Goal: Transaction & Acquisition: Purchase product/service

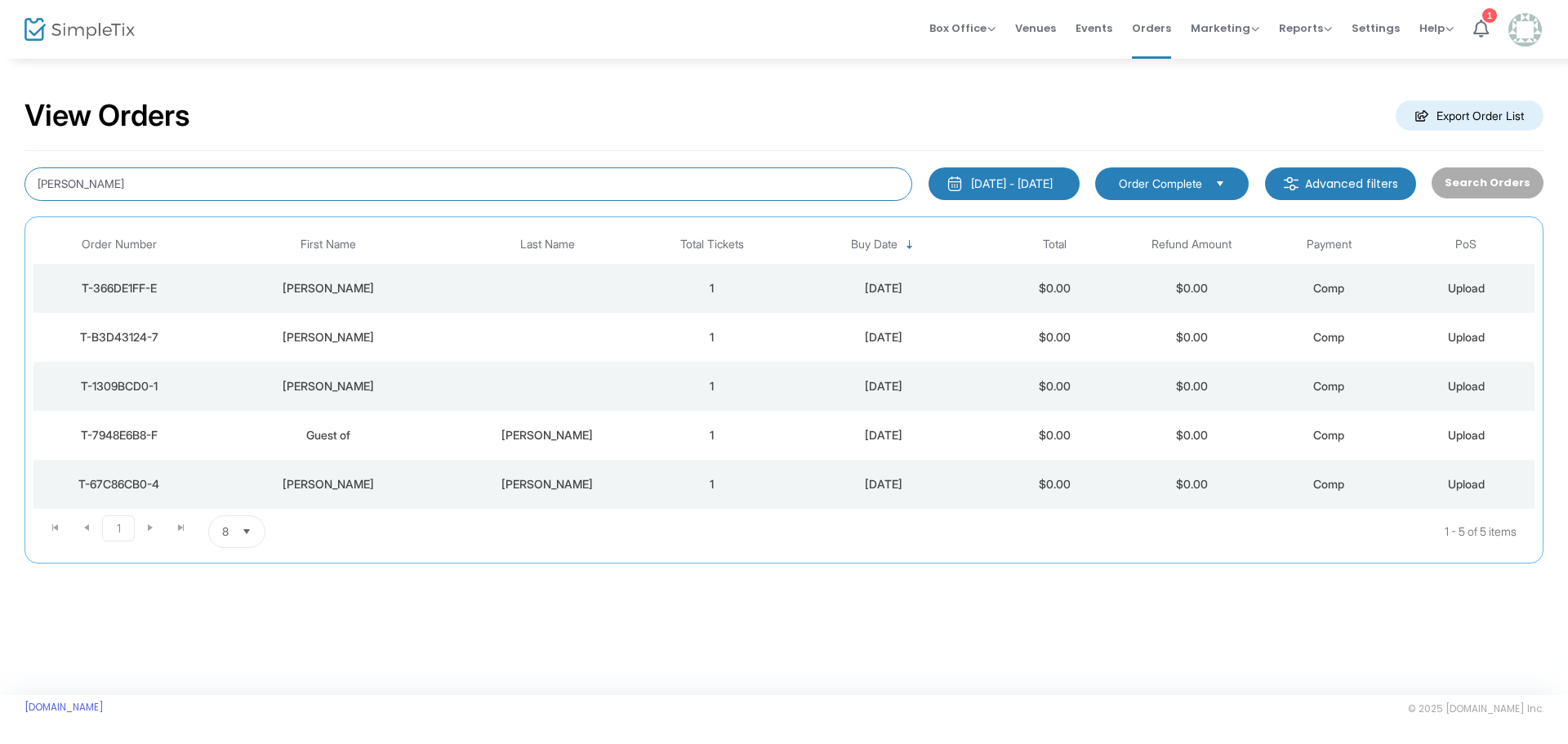
click at [160, 181] on input "sieg" at bounding box center [468, 184] width 887 height 34
type input "[PERSON_NAME]"
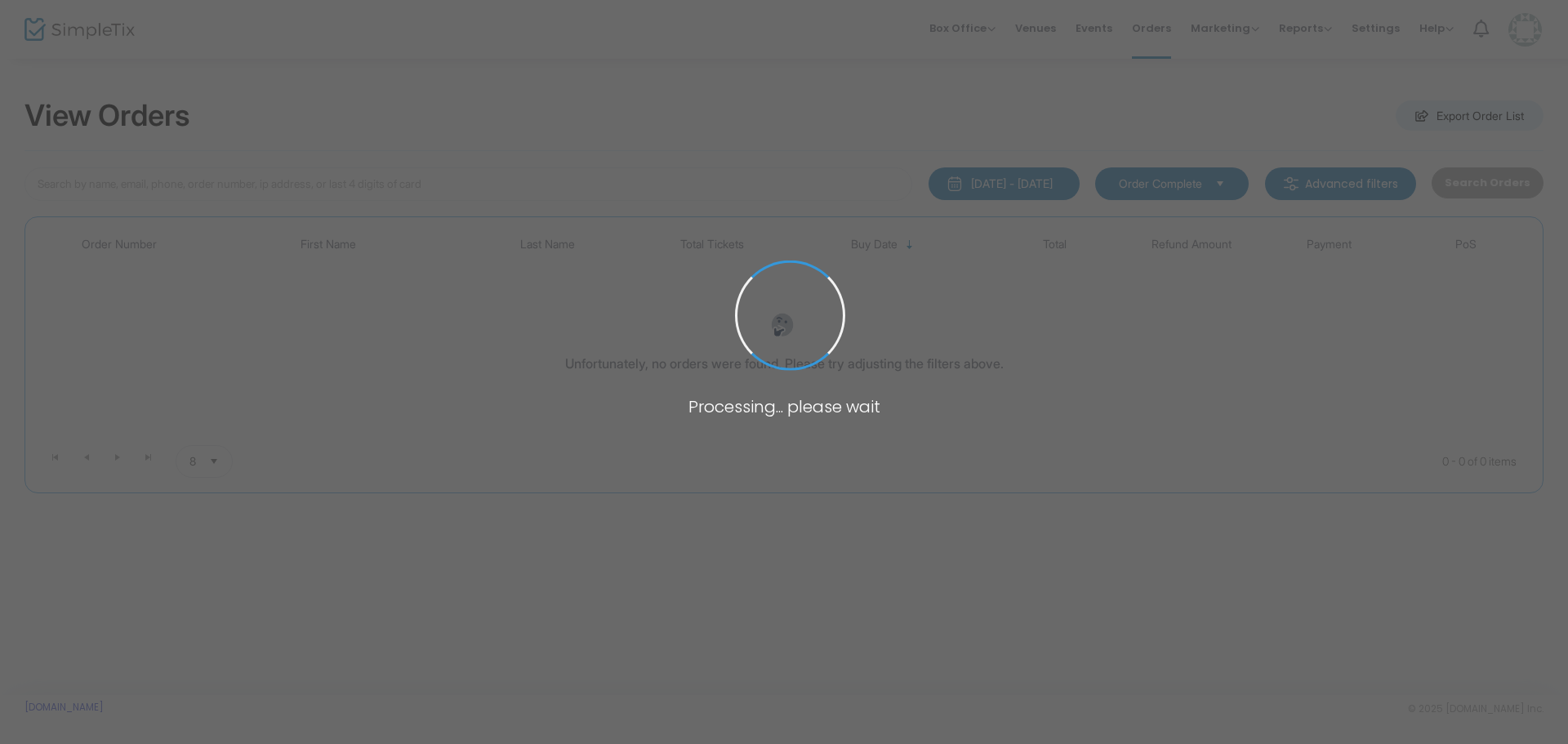
type input "[PERSON_NAME]"
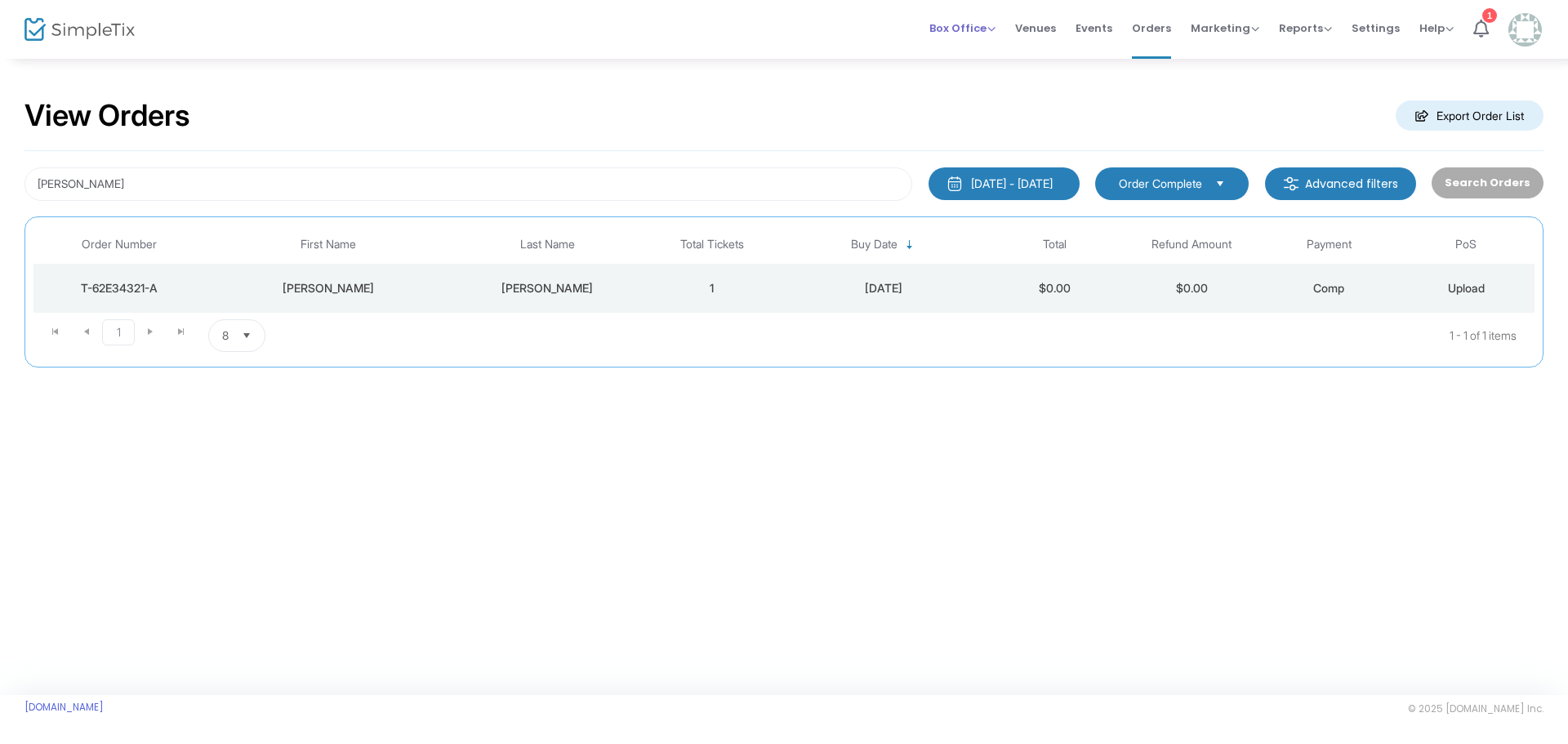
click at [990, 32] on span "Box Office" at bounding box center [962, 27] width 66 height 16
click at [989, 53] on li "Sell Tickets" at bounding box center [988, 55] width 117 height 32
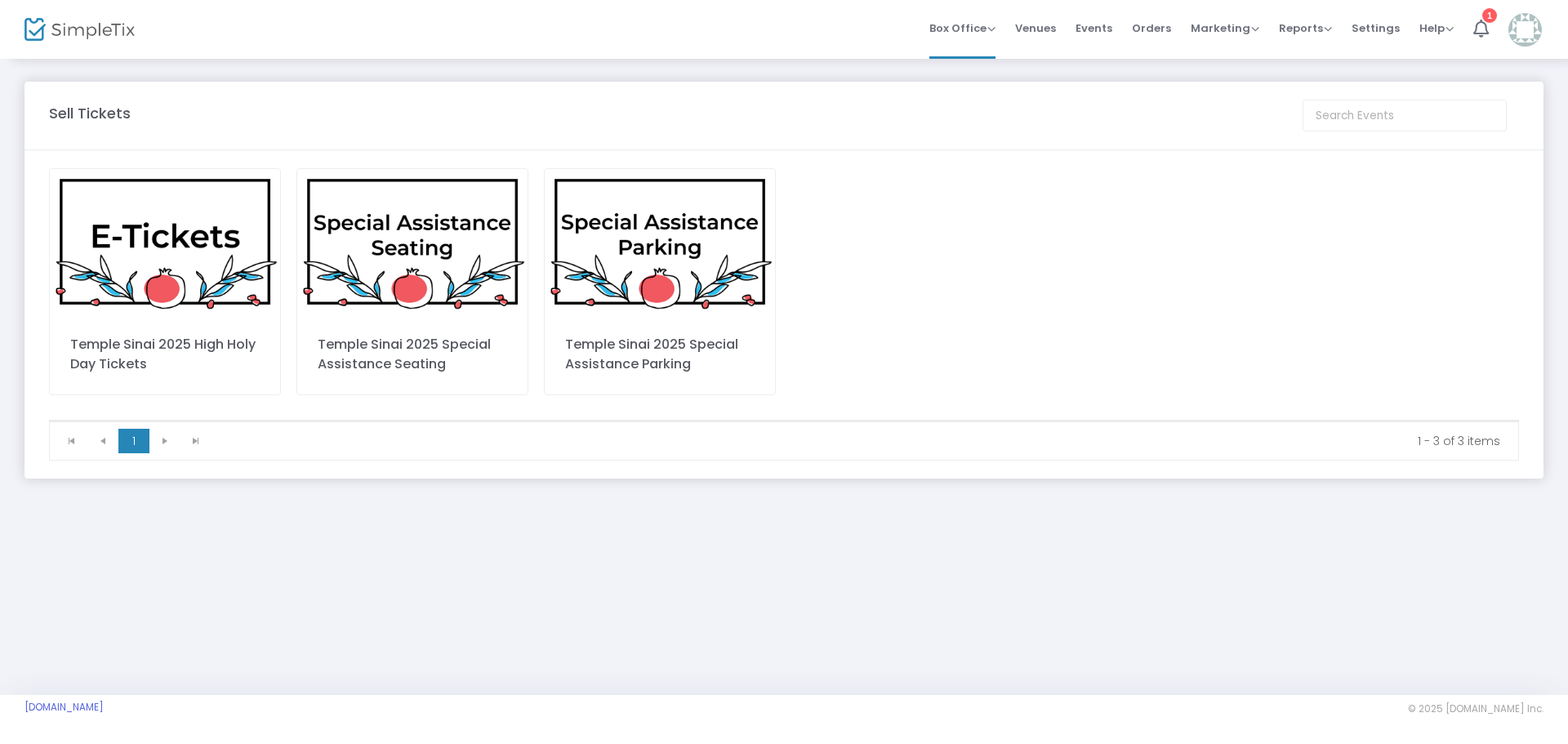
click at [194, 249] on img at bounding box center [165, 242] width 231 height 146
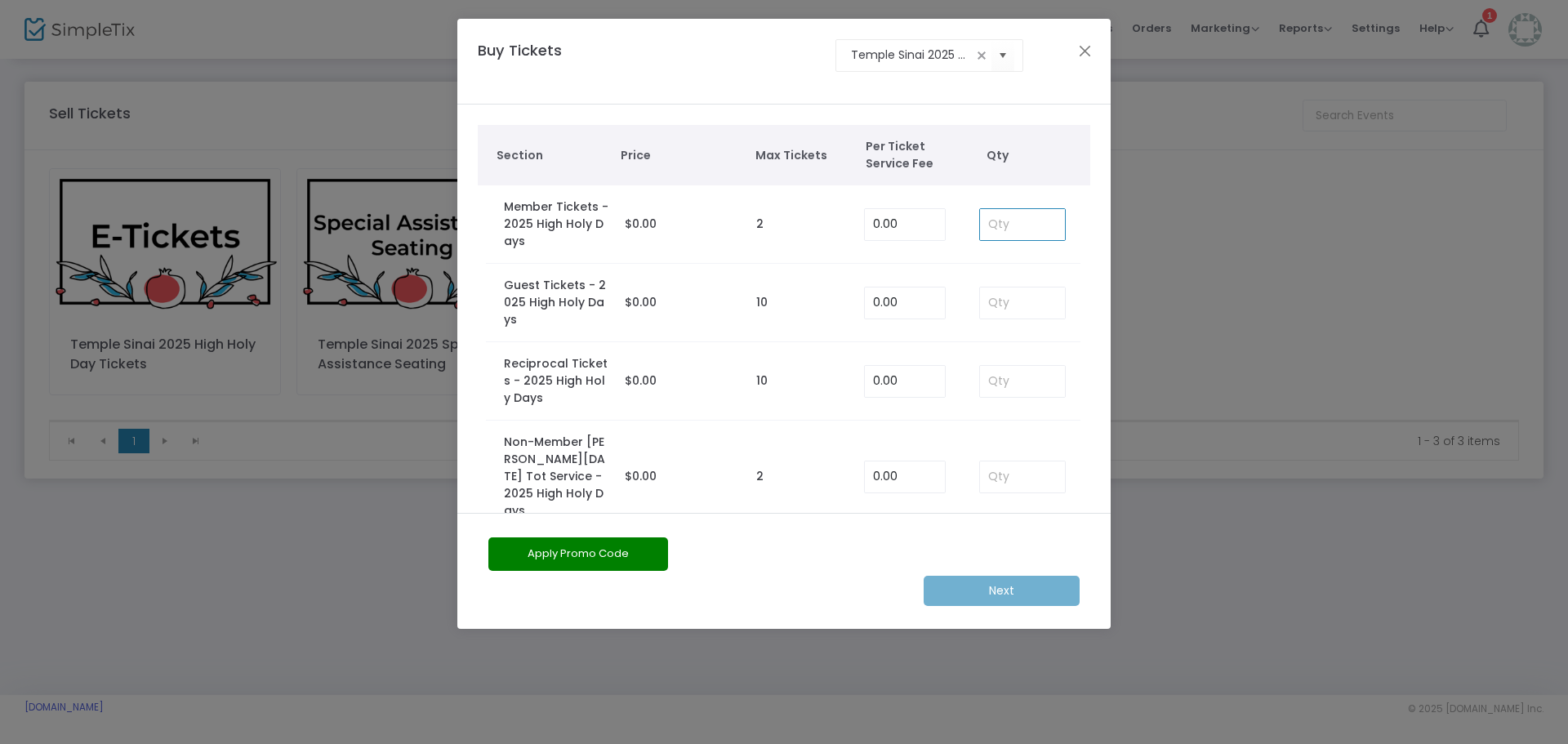
click at [1010, 222] on input at bounding box center [1022, 225] width 85 height 31
type input "1"
click at [1023, 595] on m-button "Next" at bounding box center [1002, 590] width 156 height 30
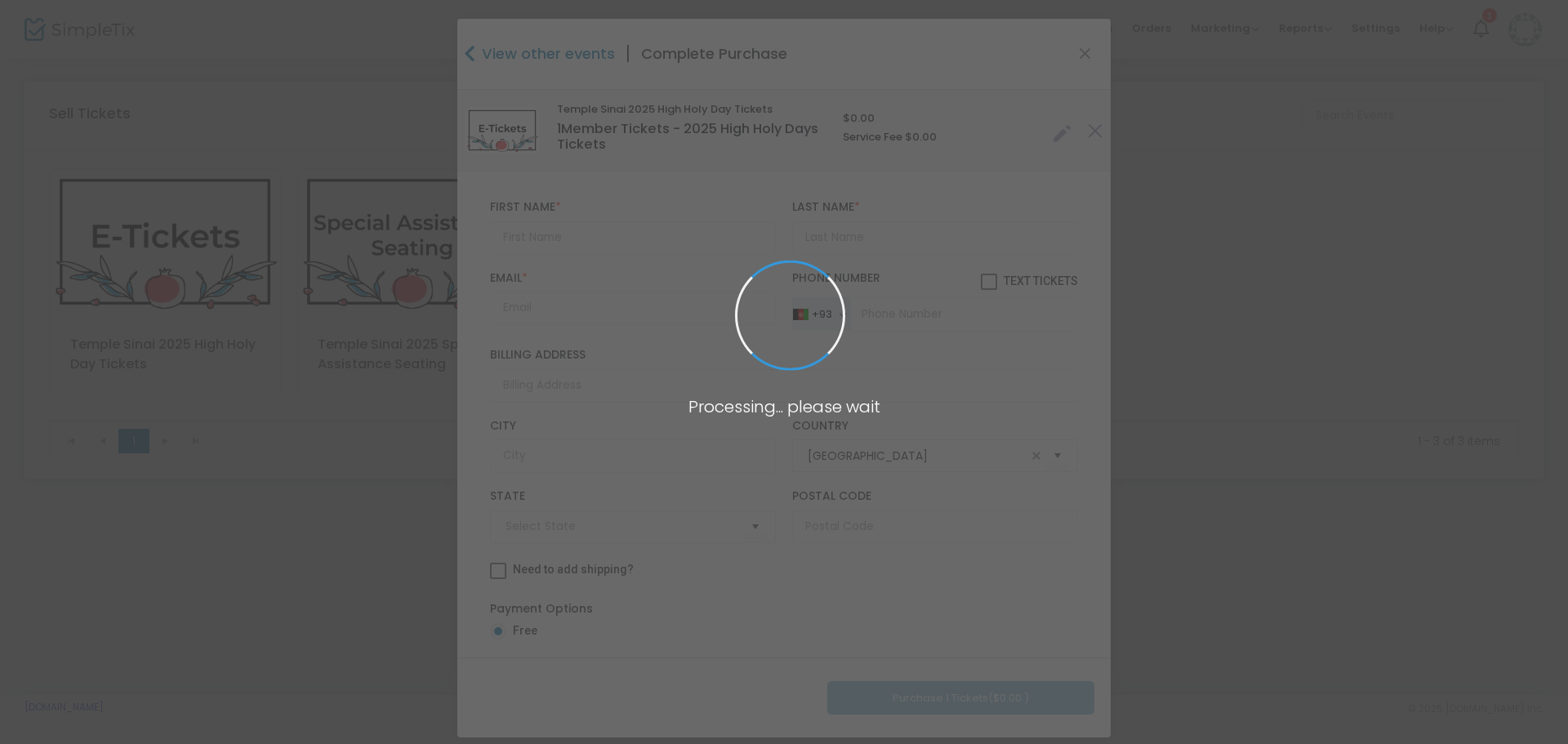
type input "Badakhshan"
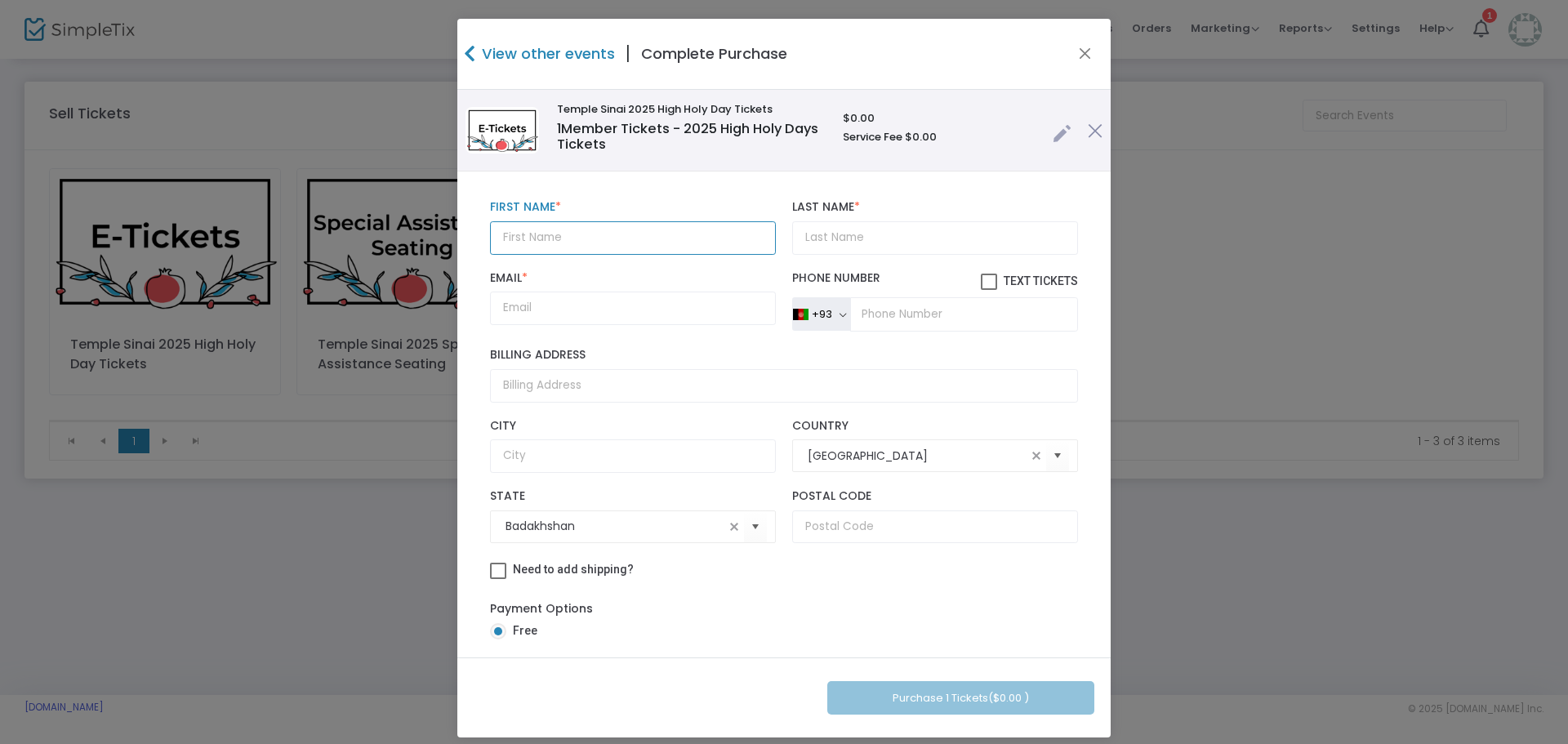
click at [548, 248] on input "text" at bounding box center [633, 238] width 285 height 34
type input "[PERSON_NAME]"
paste input "Deceased [PERSON_NAME][EMAIL_ADDRESS][DOMAIN_NAME]"
click at [727, 524] on span at bounding box center [734, 527] width 13 height 13
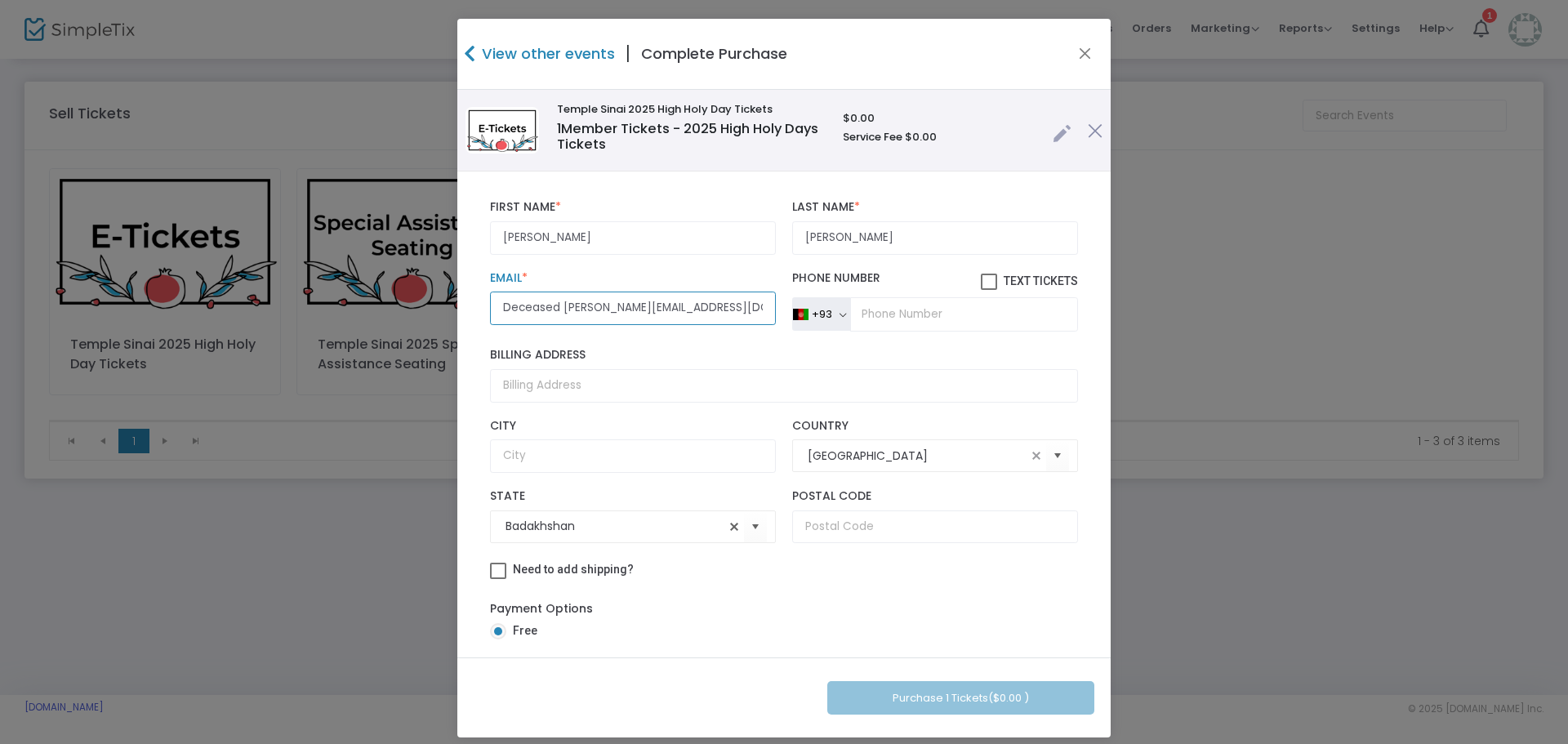
type input "Deceased [PERSON_NAME][EMAIL_ADDRESS][DOMAIN_NAME]"
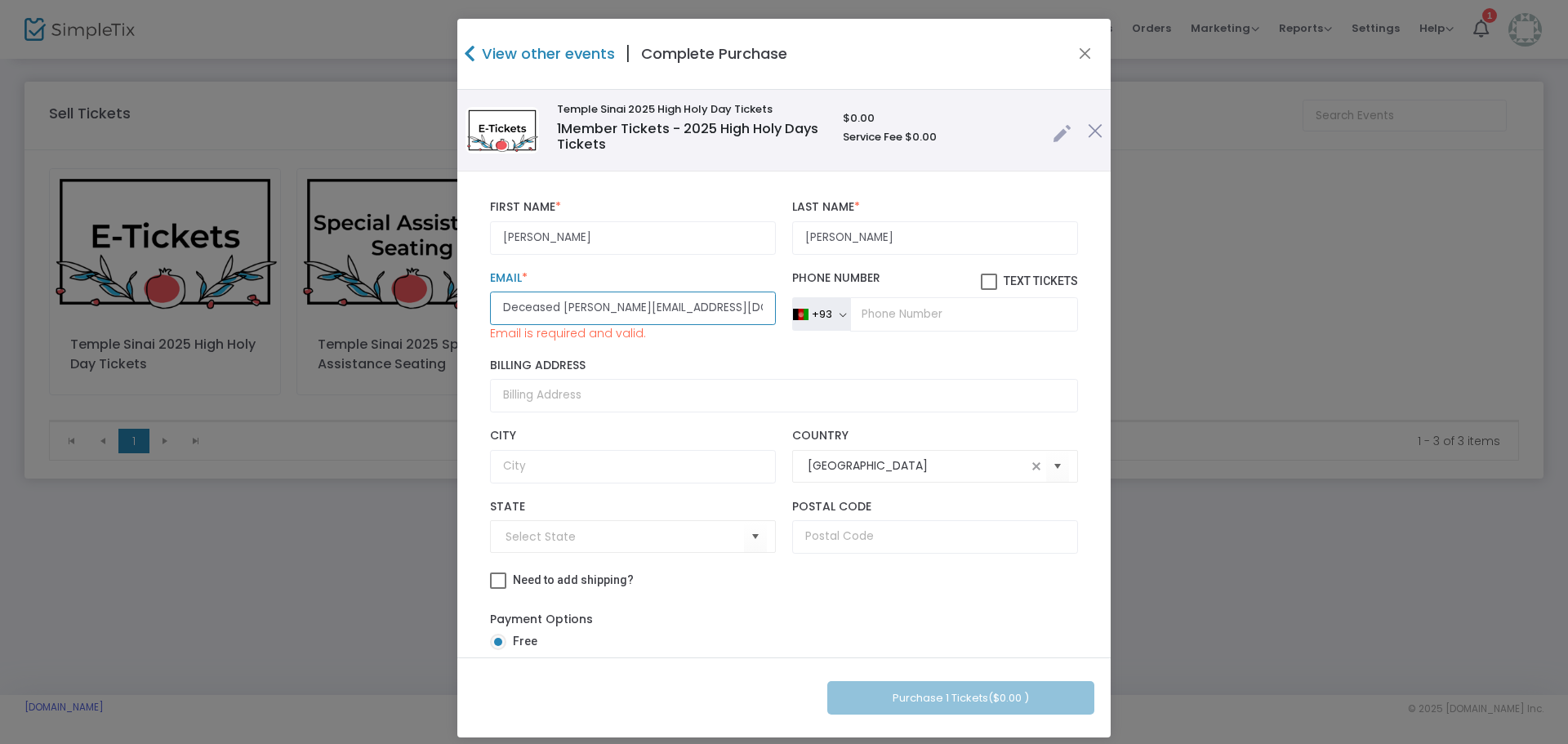
drag, startPoint x: 557, startPoint y: 303, endPoint x: 118, endPoint y: 241, distance: 443.4
click at [118, 241] on ngb-modal-window "View other events | Complete Purchase [GEOGRAPHIC_DATA] 2025 High Holy Day Tick…" at bounding box center [784, 372] width 1568 height 744
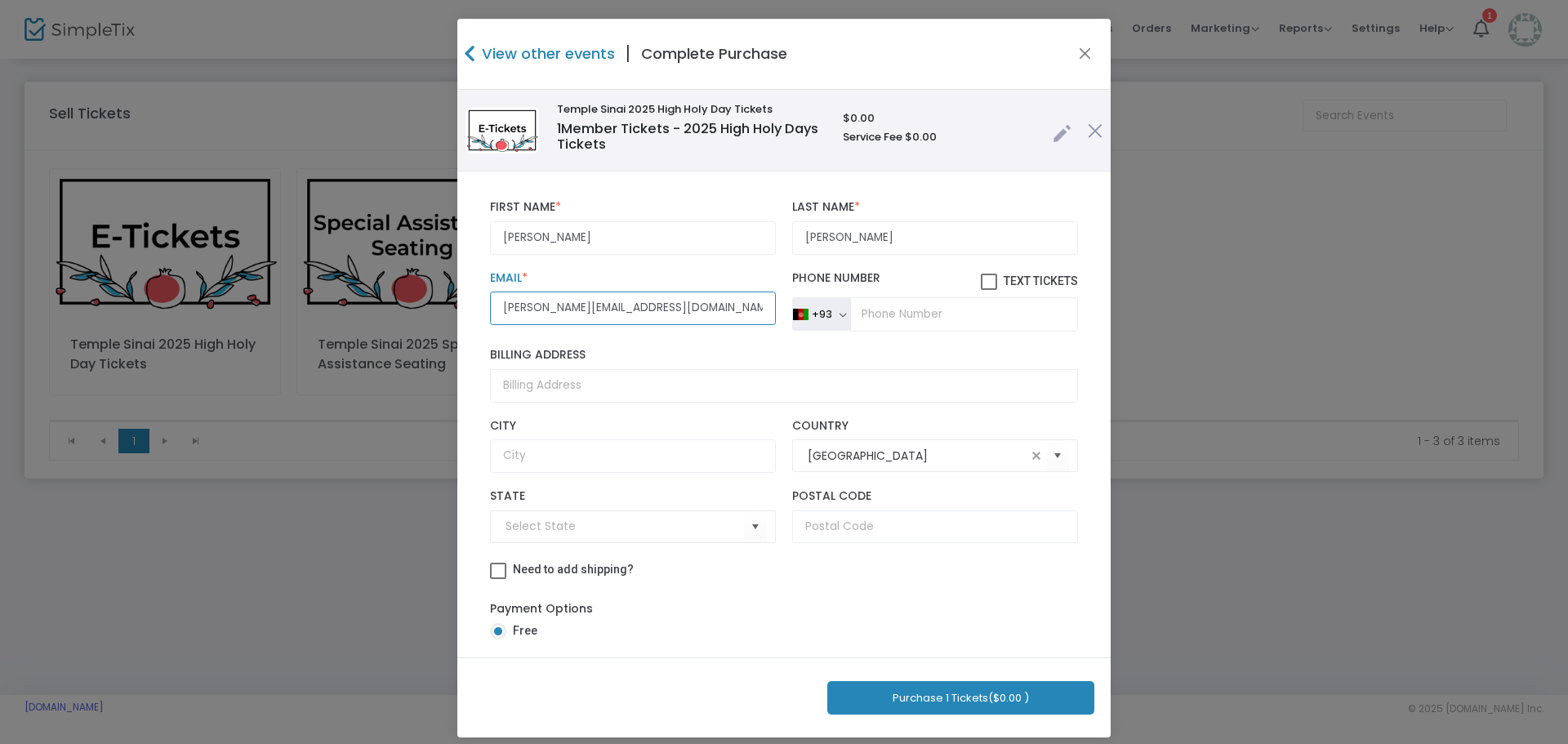
scroll to position [16, 0]
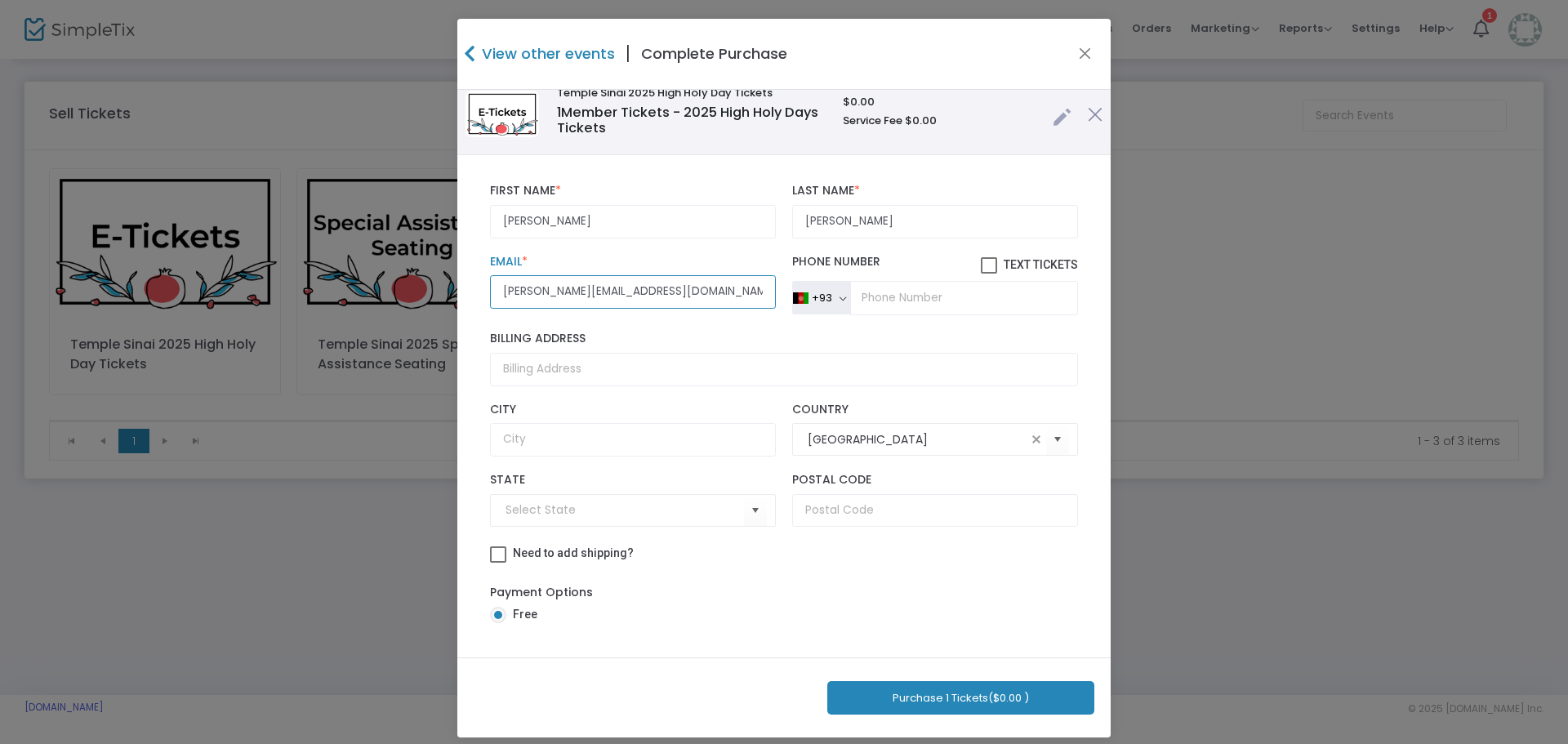
type input "[PERSON_NAME][EMAIL_ADDRESS][DOMAIN_NAME]"
click at [918, 697] on button "Purchase 1 Tickets ($0.00 )" at bounding box center [961, 698] width 267 height 34
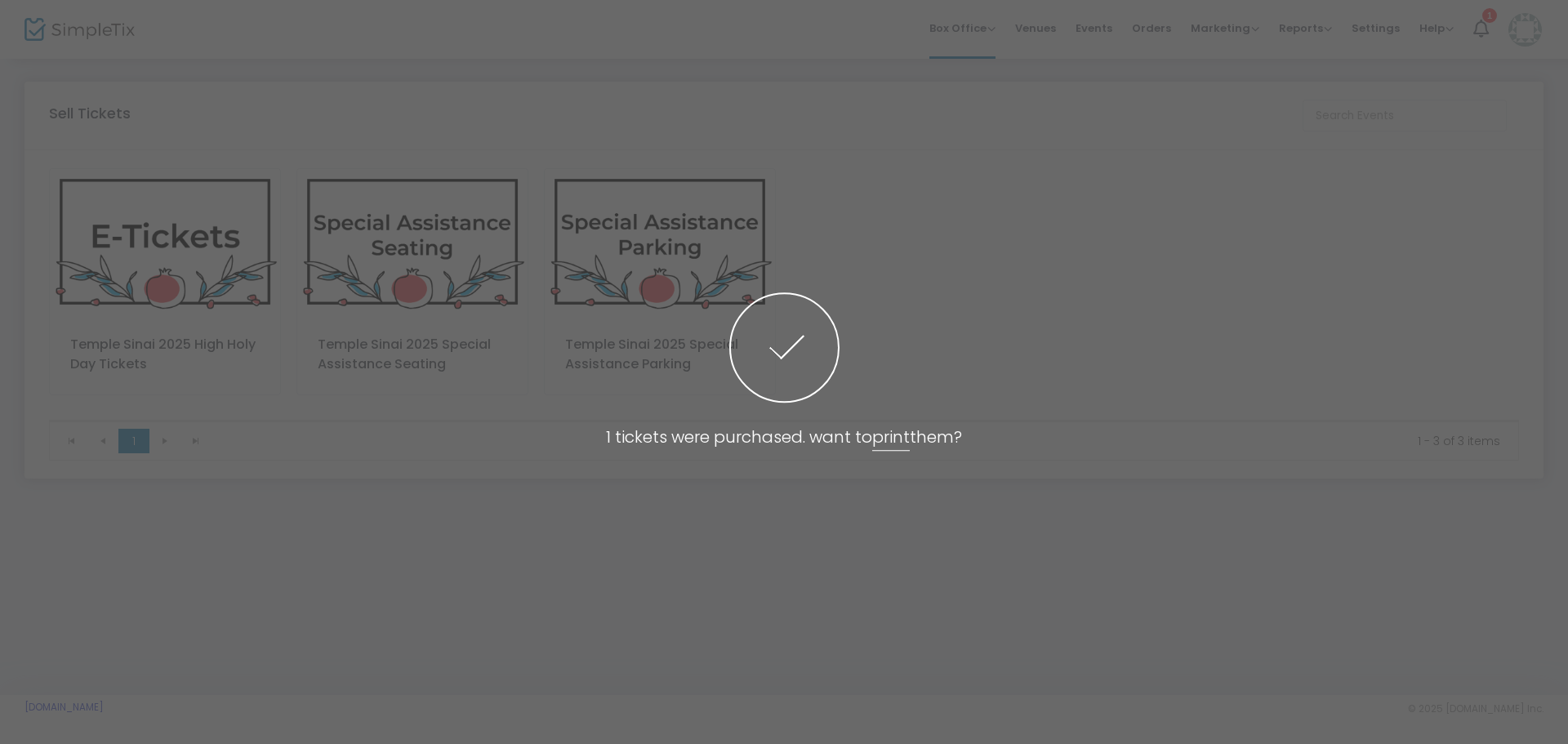
click at [1131, 167] on span at bounding box center [784, 372] width 1568 height 744
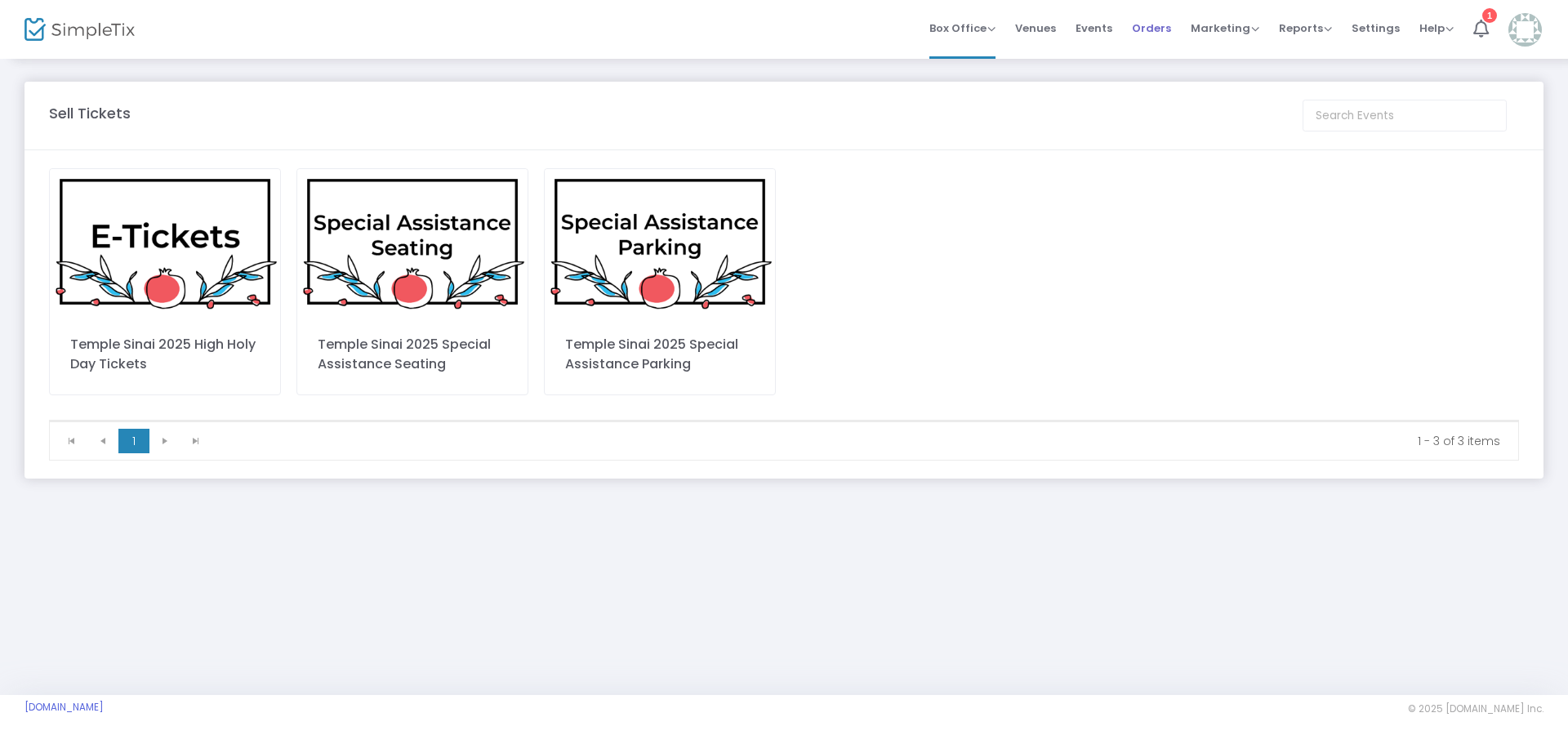
click at [1154, 28] on span "Orders" at bounding box center [1151, 28] width 39 height 42
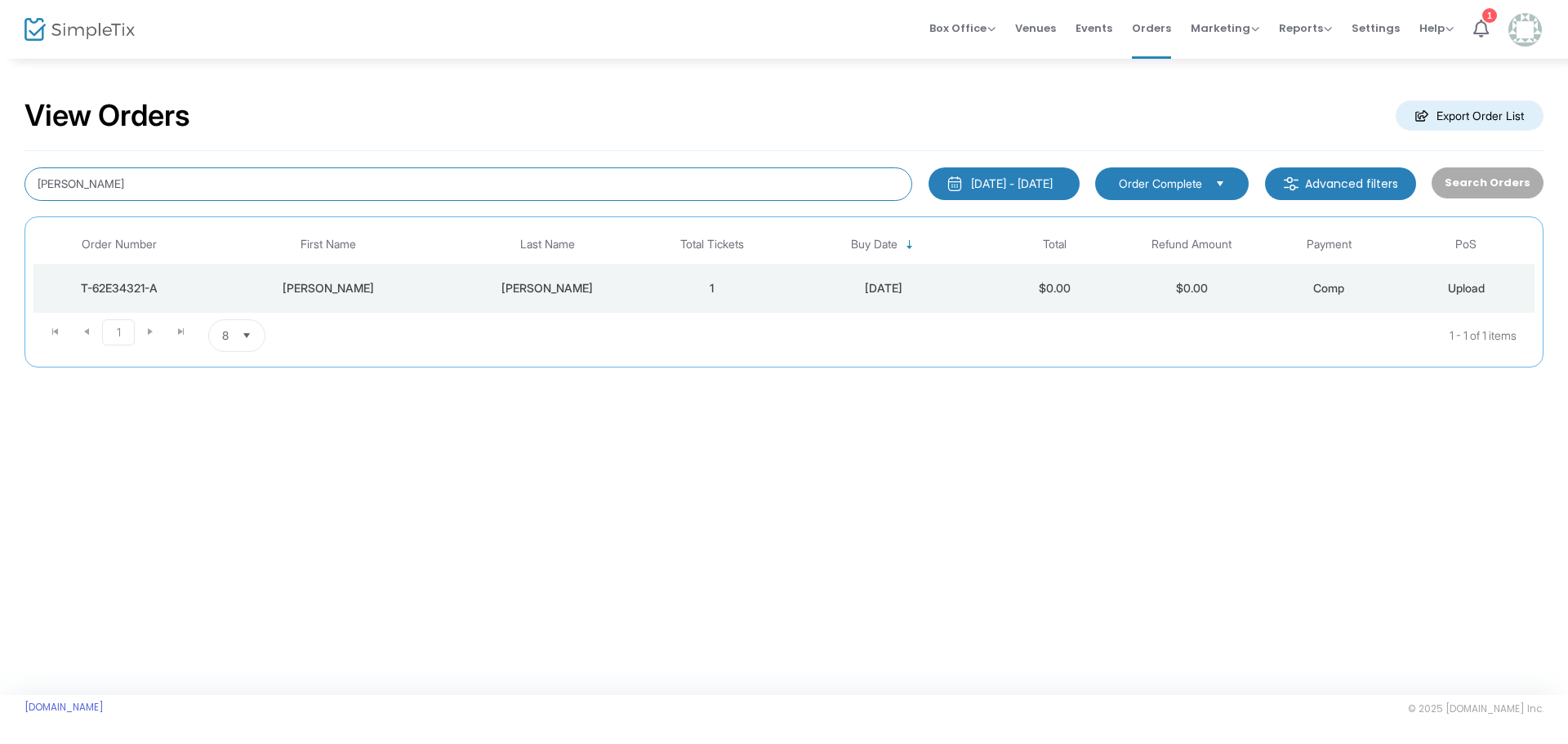
click at [186, 189] on input "[PERSON_NAME]" at bounding box center [468, 184] width 887 height 34
type input "[PERSON_NAME]"
click at [225, 288] on div "[PERSON_NAME]" at bounding box center [328, 288] width 239 height 16
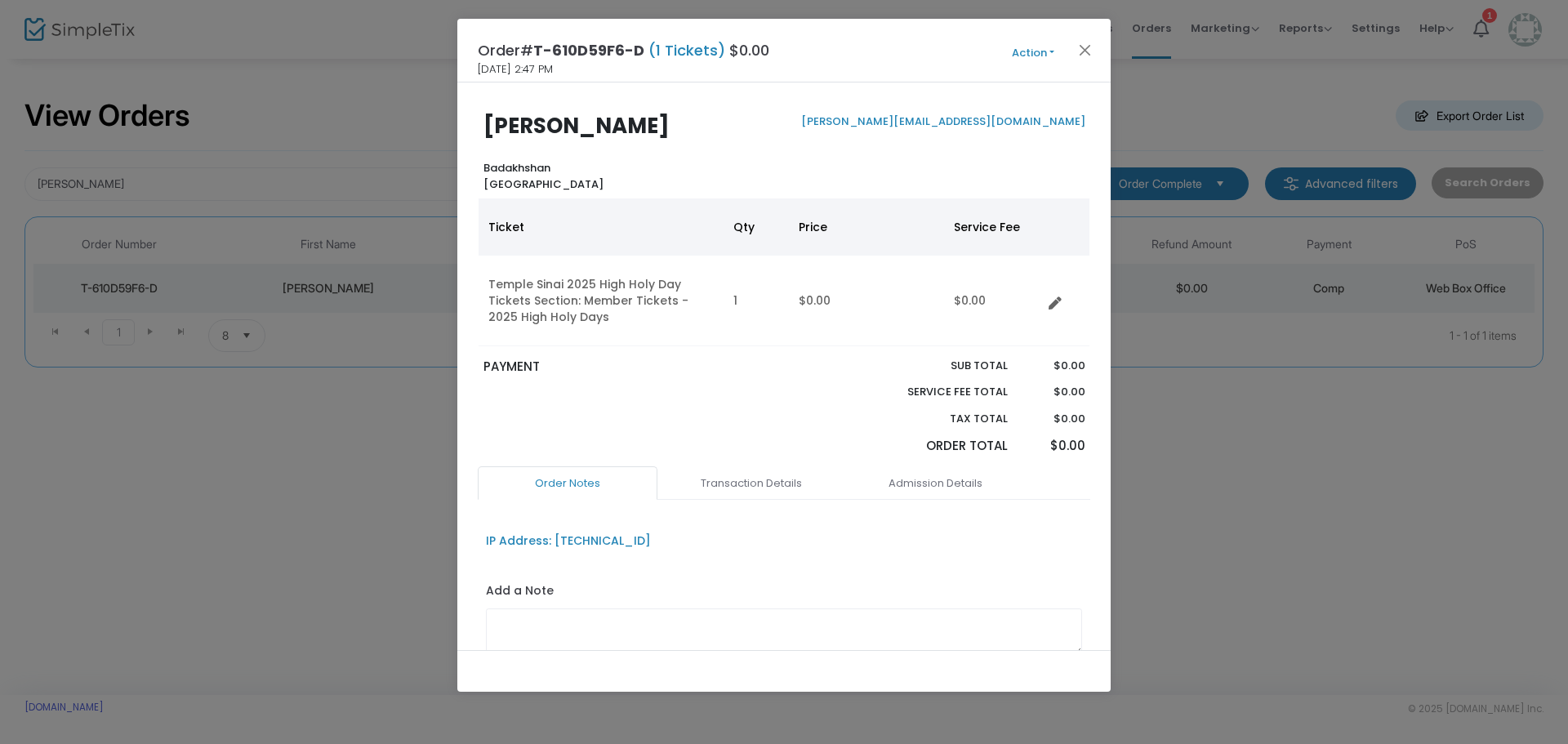
click at [1036, 48] on button "Action" at bounding box center [1033, 53] width 98 height 18
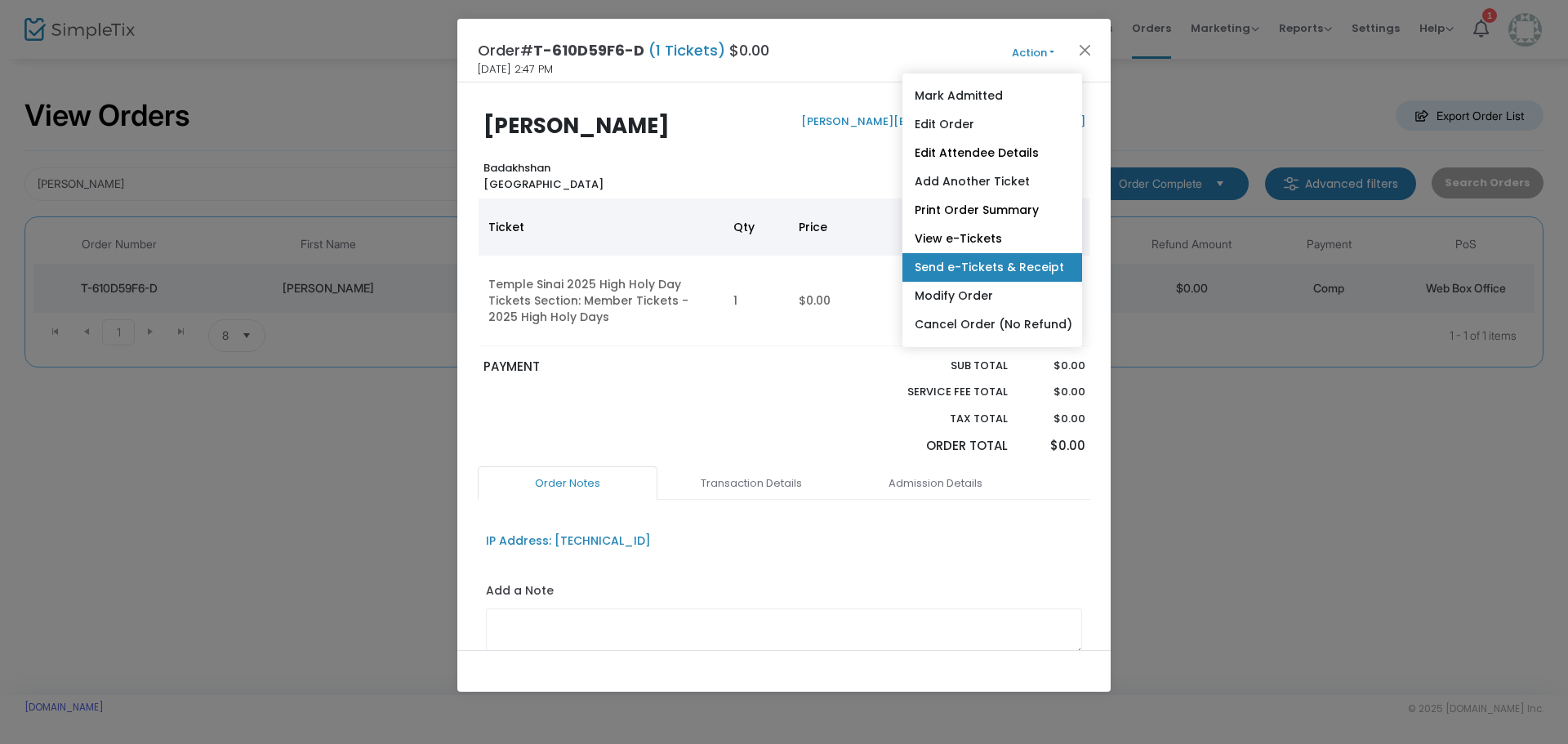
click at [1015, 263] on link "Send e-Tickets & Receipt" at bounding box center [992, 267] width 179 height 28
type input "[PERSON_NAME][EMAIL_ADDRESS][DOMAIN_NAME]"
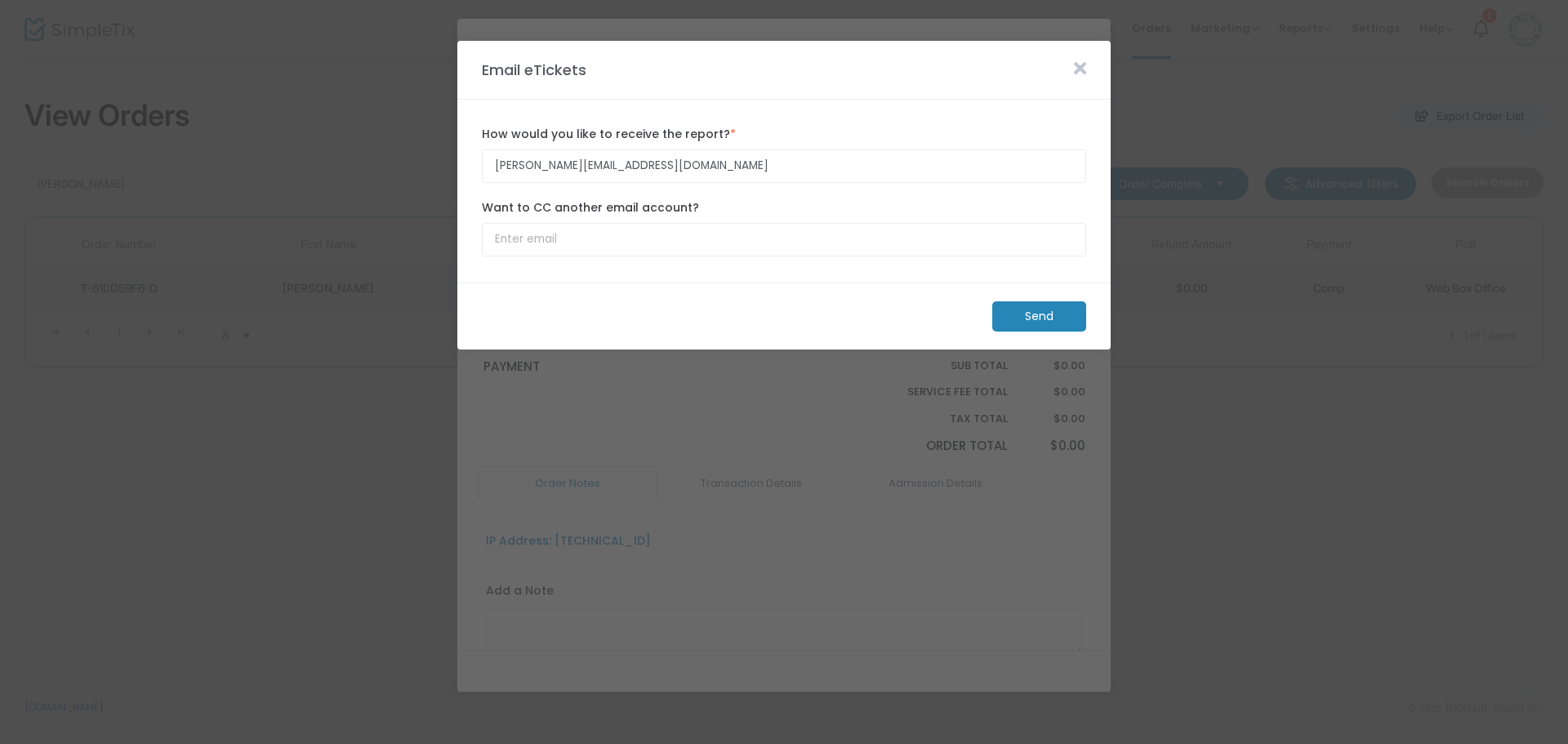
click at [1045, 329] on m-button "Send" at bounding box center [1039, 316] width 94 height 30
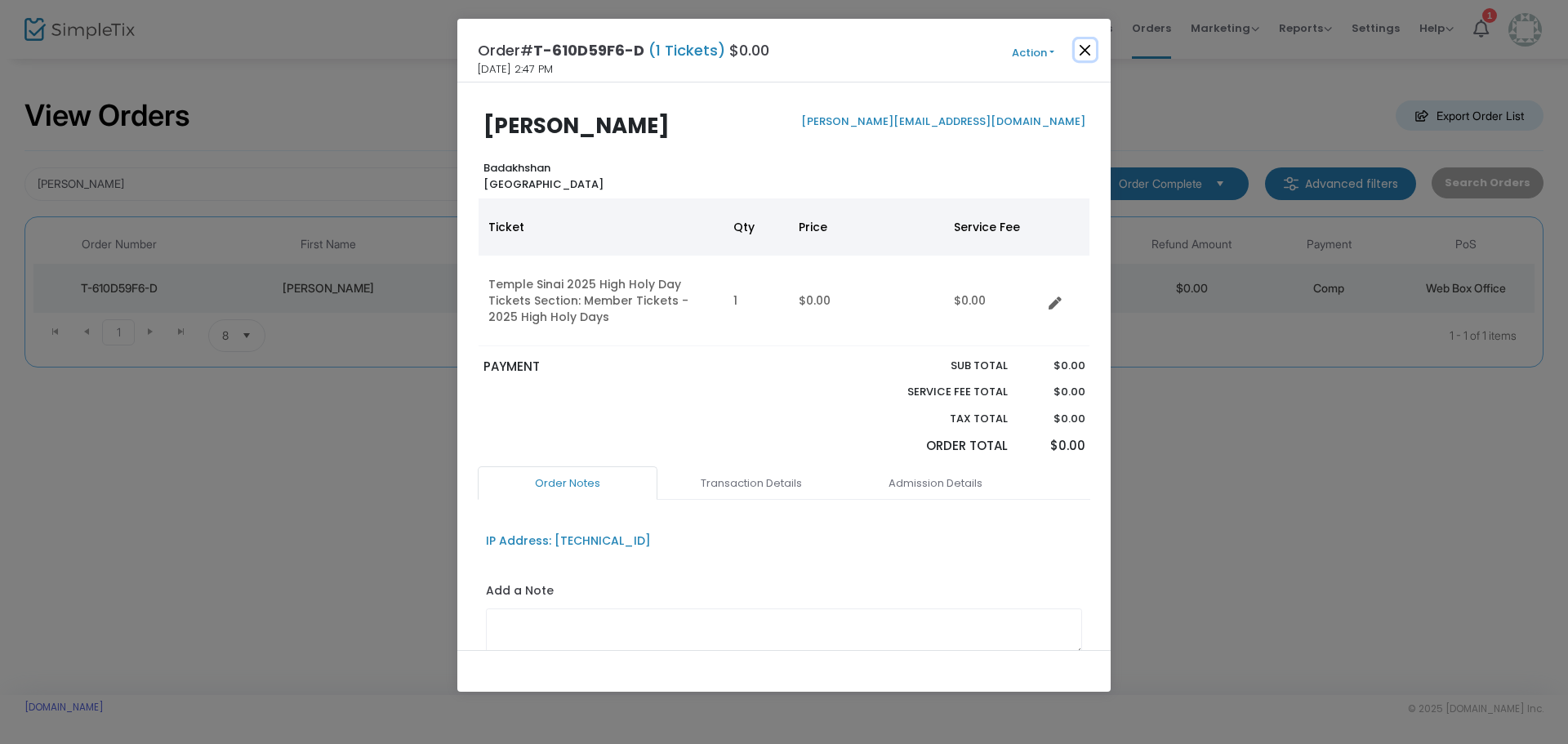
click at [1086, 49] on button "Close" at bounding box center [1085, 49] width 21 height 21
